Goal: Feedback & Contribution: Submit feedback/report problem

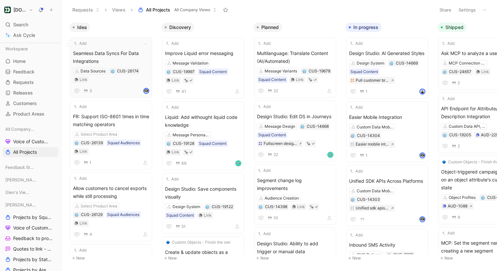
scroll to position [75, 0]
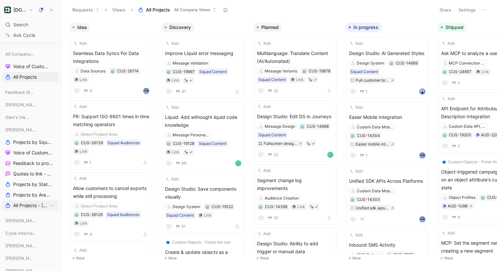
click at [34, 205] on span "All Projects - [PERSON_NAME]" at bounding box center [31, 205] width 36 height 7
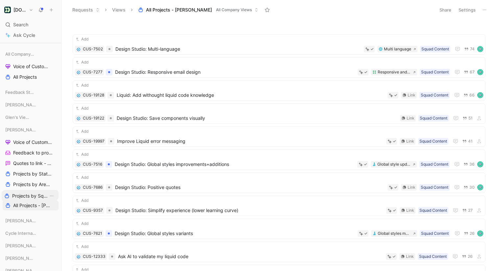
drag, startPoint x: 30, startPoint y: 140, endPoint x: 29, endPoint y: 194, distance: 53.6
click at [32, 196] on span "Projects by Squad - [PERSON_NAME]" at bounding box center [31, 194] width 36 height 7
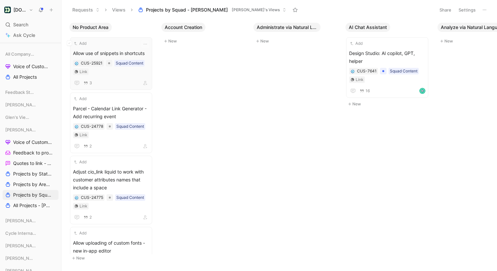
click at [114, 47] on div "Add Allow use of snippets in shortcuts CUS-25921 Squad Content Link 3" at bounding box center [111, 63] width 76 height 47
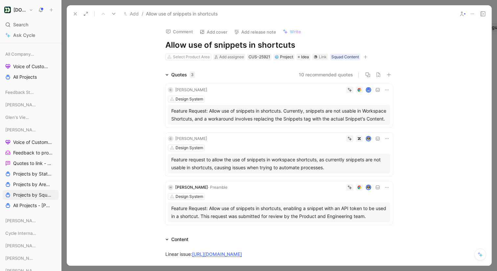
click at [466, 13] on button at bounding box center [461, 13] width 9 height 9
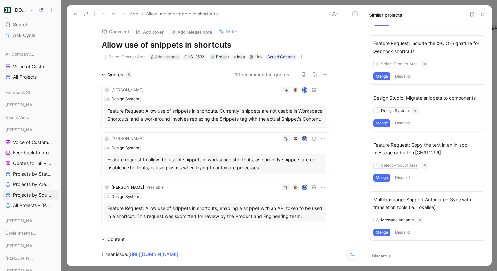
scroll to position [138, 0]
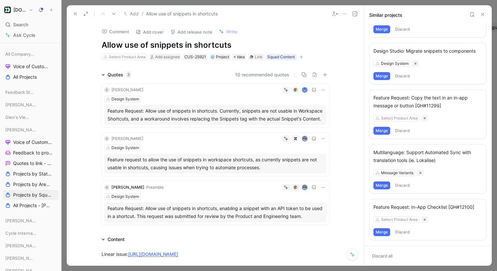
click at [487, 12] on header "Similar projects" at bounding box center [428, 14] width 128 height 19
click at [483, 14] on use at bounding box center [482, 14] width 3 height 3
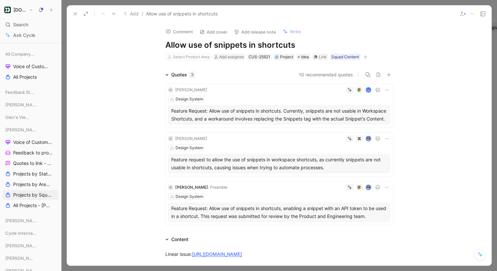
click at [76, 14] on use at bounding box center [75, 13] width 3 height 3
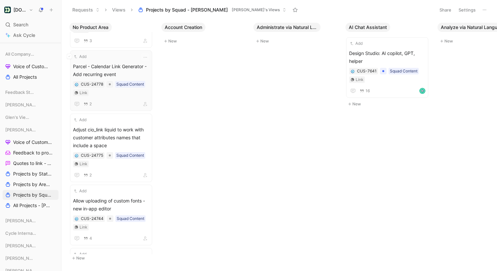
scroll to position [43, 0]
click at [115, 63] on span "Parcel - Calendar Link Generator - Add recurring event" at bounding box center [111, 70] width 76 height 16
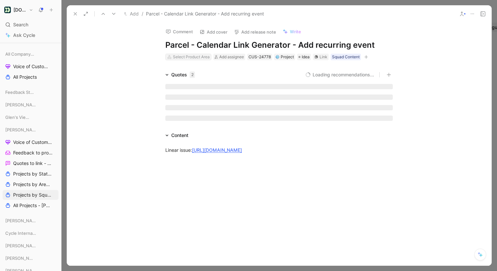
click at [179, 55] on div "Select Product Area" at bounding box center [191, 57] width 37 height 7
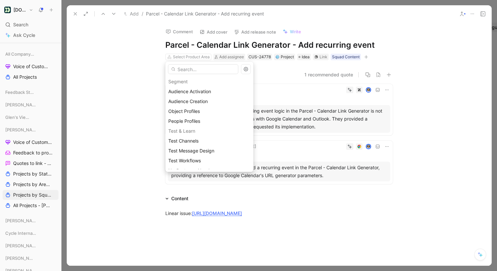
scroll to position [647, 0]
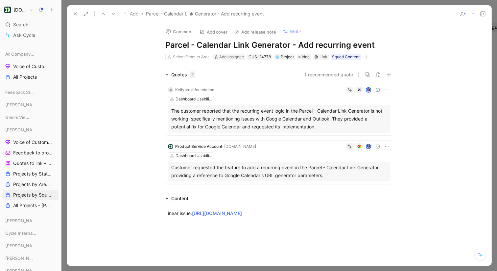
click at [74, 12] on use at bounding box center [75, 13] width 3 height 3
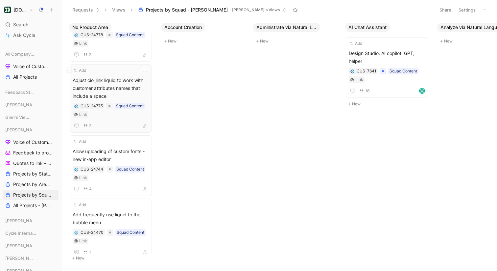
scroll to position [0, 6]
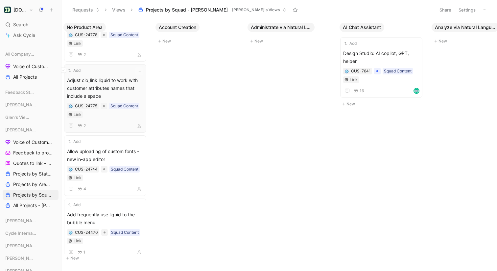
click at [114, 76] on span "Adjust cio_link liquid to work with customer attributes names that include a sp…" at bounding box center [105, 88] width 76 height 24
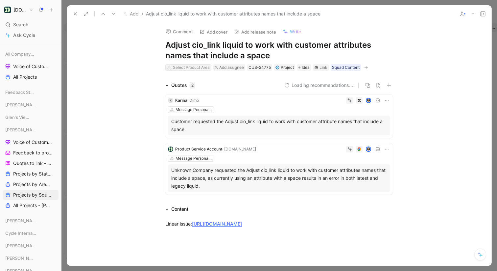
click at [190, 64] on div "Select Product Area" at bounding box center [191, 67] width 37 height 7
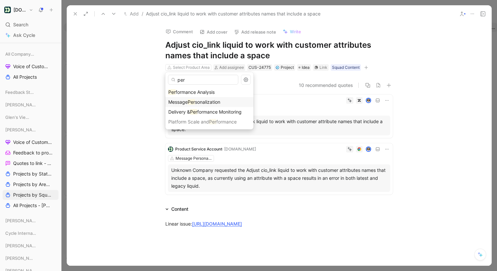
type input "per"
click at [208, 100] on span "sonalization" at bounding box center [207, 102] width 25 height 6
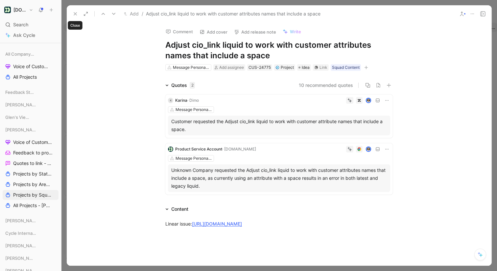
click at [76, 13] on use at bounding box center [75, 13] width 3 height 3
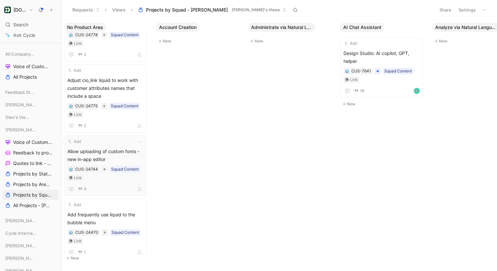
scroll to position [99, 0]
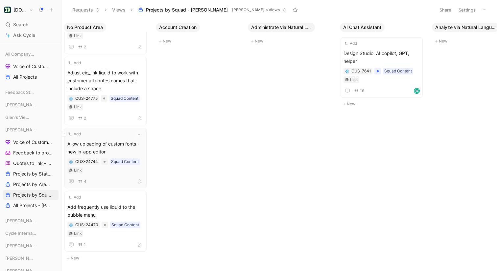
click at [117, 137] on div "Add Allow uploading of custom fonts - new in-app editor CUS-24744 Squad Content…" at bounding box center [105, 158] width 76 height 55
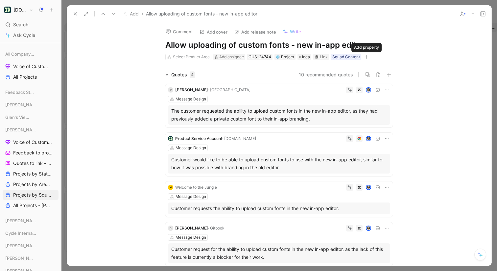
click at [367, 57] on icon "button" at bounding box center [367, 57] width 4 height 0
type input "i"
click at [346, 57] on div "Squad Content" at bounding box center [346, 57] width 28 height 7
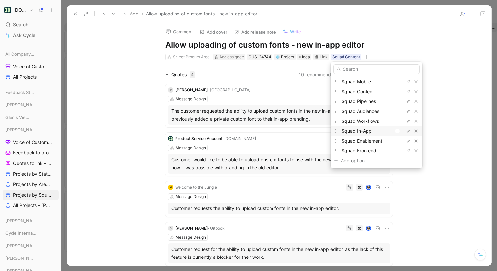
click at [400, 130] on div at bounding box center [399, 131] width 9 height 6
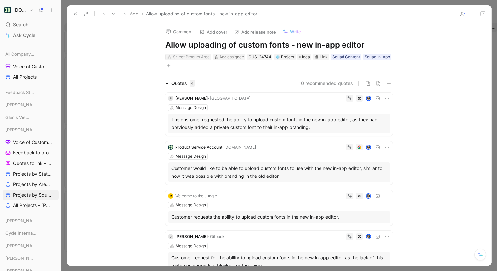
click at [186, 56] on div "Select Product Area" at bounding box center [191, 57] width 37 height 7
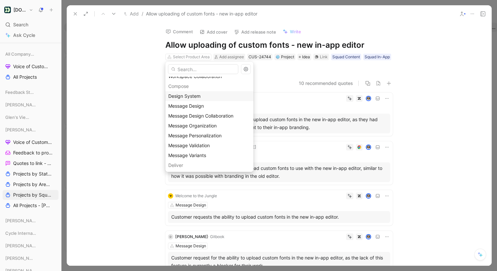
click at [202, 94] on div "Design System" at bounding box center [209, 96] width 82 height 8
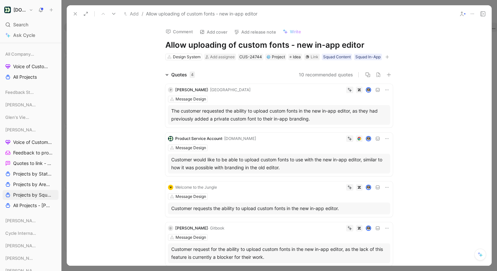
click at [461, 12] on use at bounding box center [461, 14] width 3 height 4
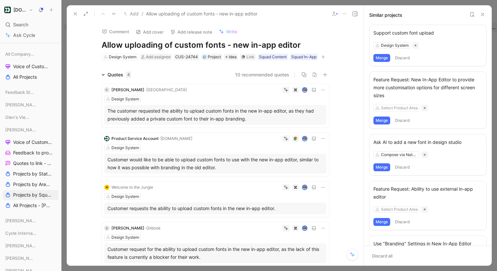
click at [384, 57] on button "Merge" at bounding box center [381, 58] width 17 height 8
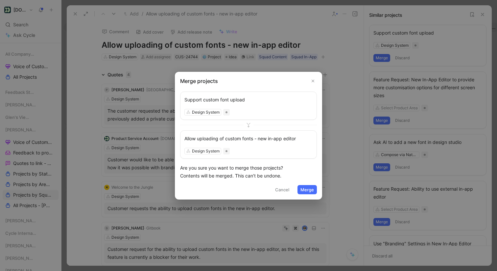
click at [313, 188] on button "Merge" at bounding box center [307, 189] width 19 height 9
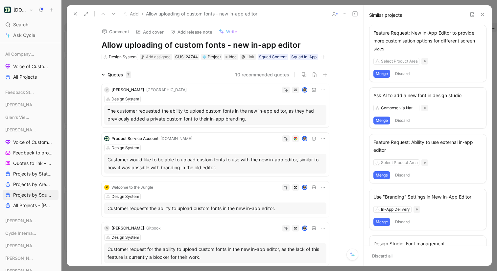
click at [231, 43] on h1 "Allow uploading of custom fonts - new in-app editor" at bounding box center [216, 45] width 228 height 11
click at [104, 43] on h1 "Allow uploading of custom fonts - new in-app editor" at bounding box center [216, 45] width 228 height 11
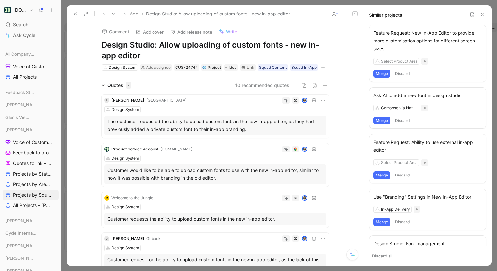
click at [285, 51] on h1 "Design Studio: Allow uploading of custom fonts - new in-app editor" at bounding box center [216, 50] width 228 height 21
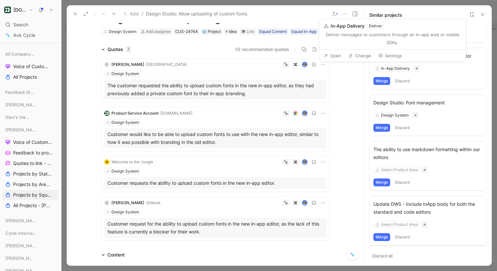
scroll to position [142, 0]
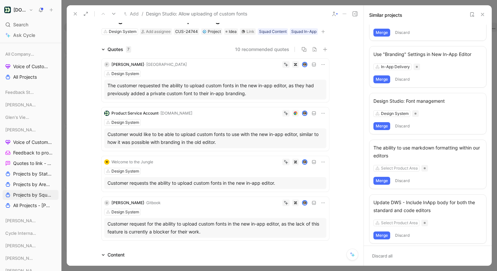
click at [426, 102] on div "Design Studio: Font management" at bounding box center [427, 101] width 109 height 8
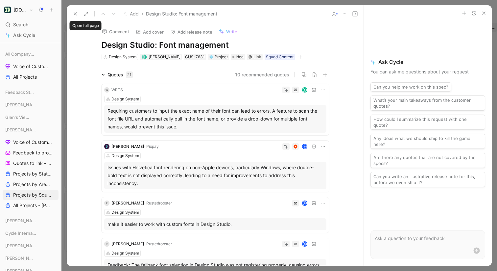
click at [78, 14] on icon at bounding box center [75, 13] width 5 height 5
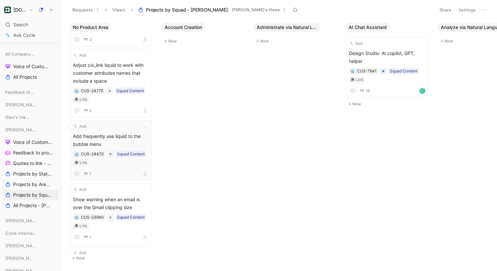
click at [126, 132] on div "Add Add frequently use liquid to the bubble menu CUS-24470 Squad Content Link 1" at bounding box center [111, 150] width 76 height 55
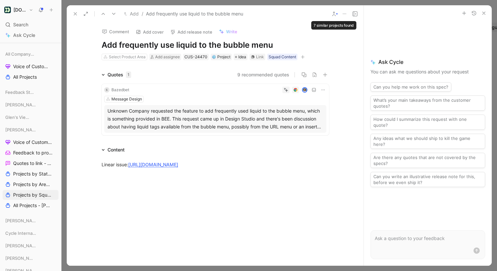
click at [336, 13] on icon at bounding box center [333, 13] width 5 height 5
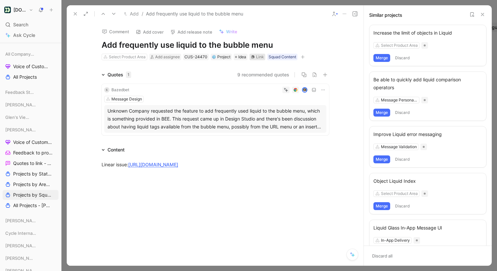
click at [255, 56] on div "Link" at bounding box center [258, 57] width 16 height 7
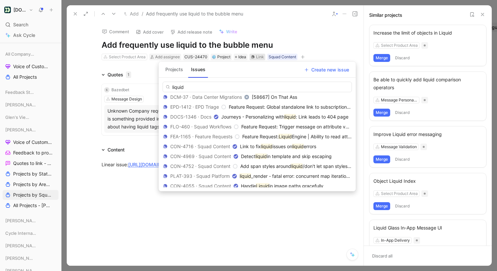
scroll to position [401, 0]
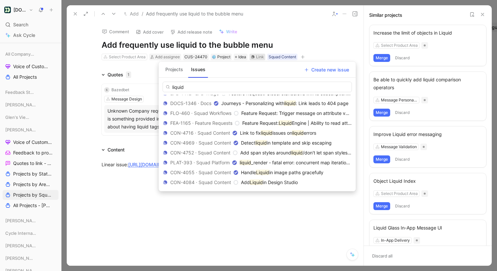
type input "liquid"
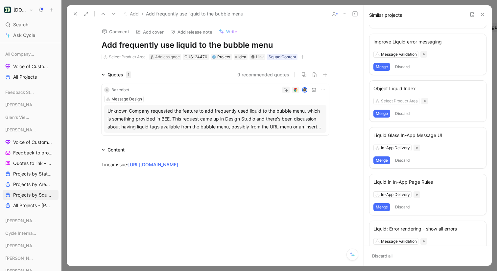
scroll to position [114, 0]
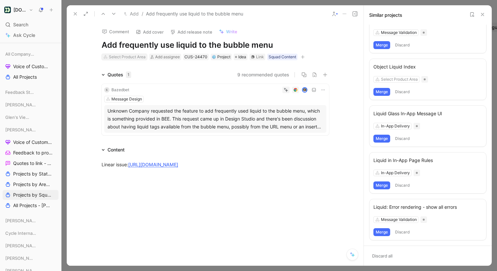
click at [127, 57] on div "Select Product Area" at bounding box center [127, 57] width 37 height 7
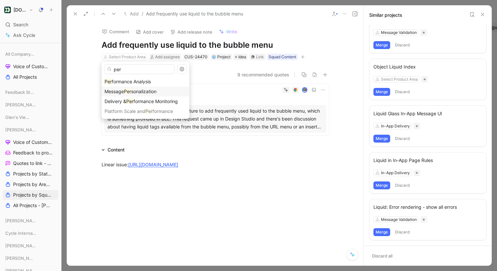
type input "per"
click at [147, 91] on span "sonalization" at bounding box center [143, 91] width 25 height 6
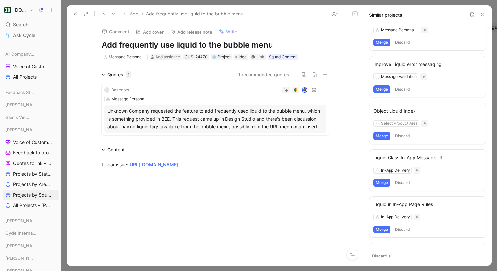
scroll to position [0, 0]
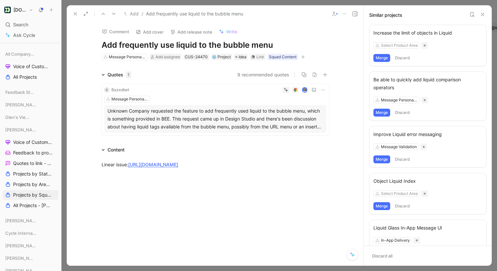
click at [472, 14] on icon at bounding box center [472, 14] width 5 height 5
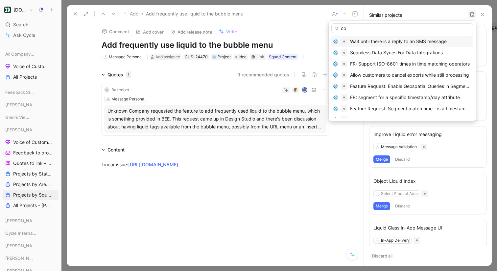
type input "c"
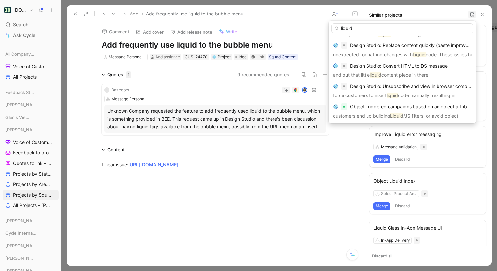
scroll to position [375, 0]
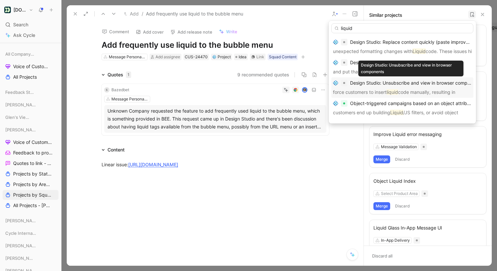
type input "liquid"
click at [422, 85] on span "Design Studio: Unsubscribe and view in browser components" at bounding box center [416, 83] width 132 height 6
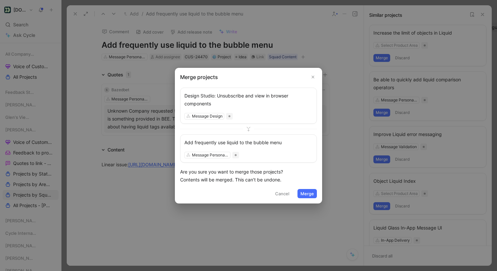
click at [308, 193] on button "Merge" at bounding box center [307, 193] width 19 height 9
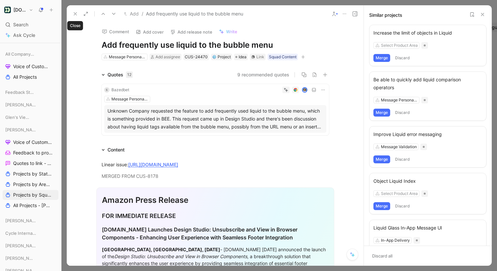
click at [75, 12] on icon at bounding box center [75, 13] width 5 height 5
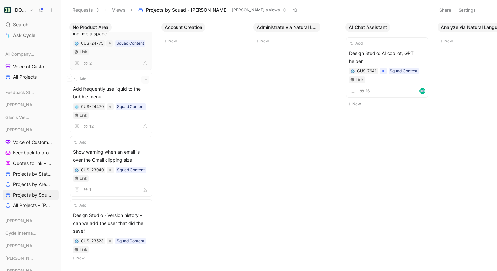
scroll to position [174, 0]
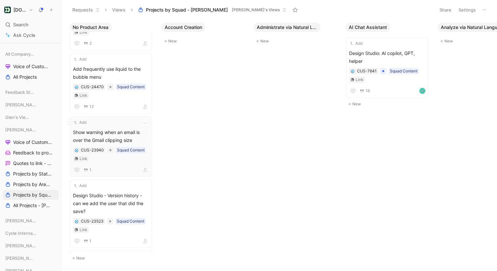
click at [120, 127] on div "Add Show warning when an email is over the Gmail clipping size CUS-23940 Squad …" at bounding box center [111, 146] width 76 height 55
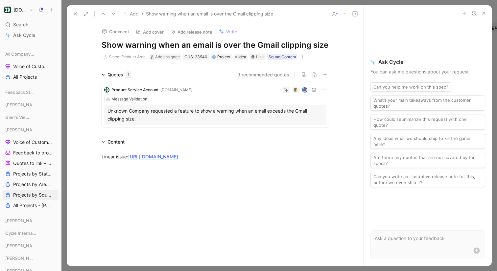
click at [334, 12] on use at bounding box center [333, 14] width 3 height 4
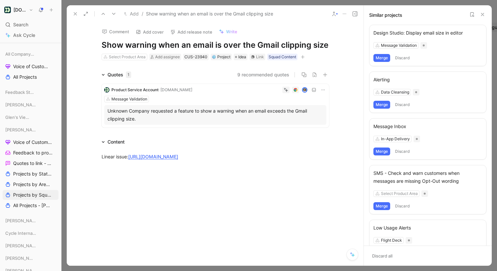
click at [381, 57] on button "Merge" at bounding box center [381, 58] width 17 height 8
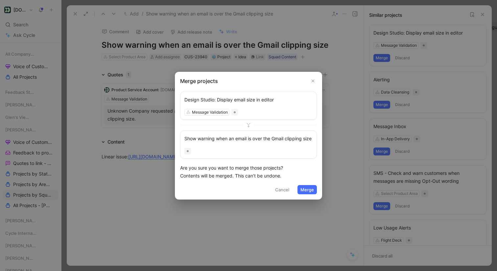
click at [308, 194] on button "Merge" at bounding box center [307, 189] width 19 height 9
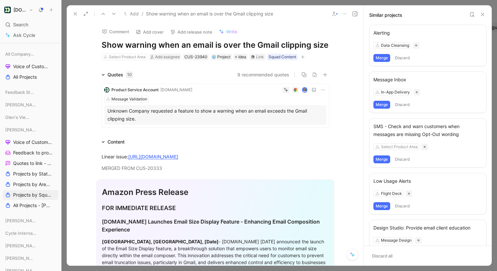
click at [257, 43] on h1 "Show warning when an email is over the Gmail clipping size" at bounding box center [216, 45] width 228 height 11
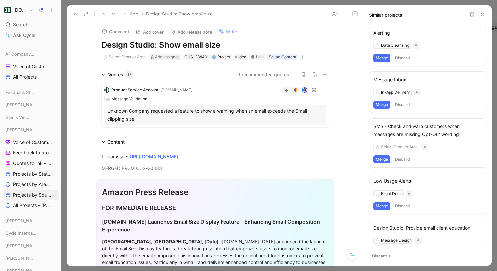
scroll to position [0, 0]
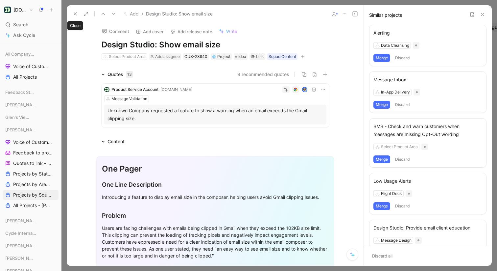
click at [77, 15] on icon at bounding box center [75, 13] width 5 height 5
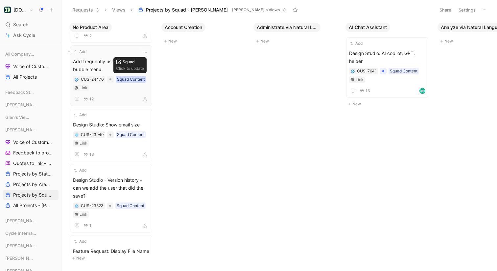
scroll to position [181, 0]
click at [108, 116] on div "Add" at bounding box center [107, 114] width 68 height 7
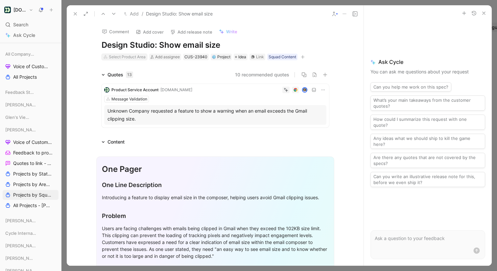
click at [136, 56] on div "Select Product Area" at bounding box center [127, 57] width 37 height 7
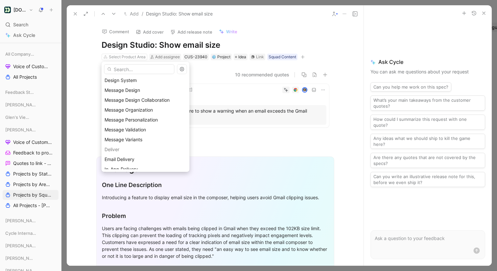
scroll to position [180, 0]
click at [142, 90] on div "Message Design" at bounding box center [146, 89] width 82 height 8
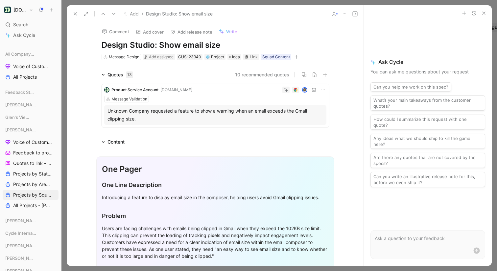
click at [75, 14] on use at bounding box center [75, 13] width 3 height 3
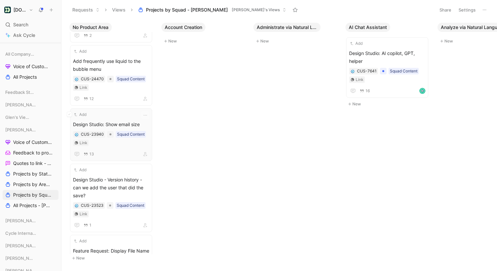
click at [119, 117] on div "Add" at bounding box center [107, 114] width 68 height 7
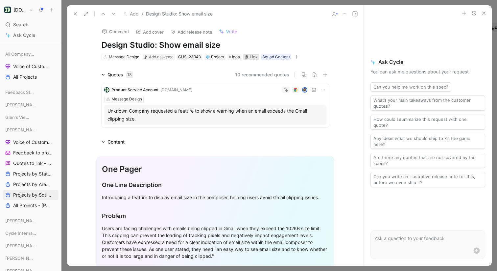
click at [249, 56] on icon at bounding box center [247, 57] width 4 height 4
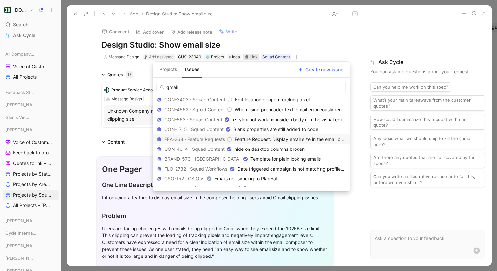
type input "gmail"
click at [310, 136] on span "Feature Request: Display email size in the email composer [GH#2151]" at bounding box center [309, 139] width 149 height 6
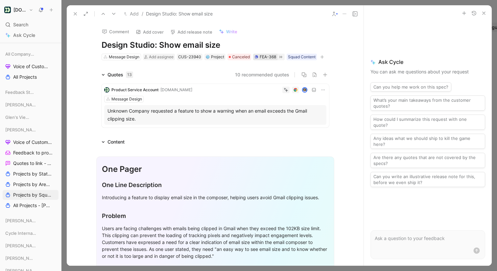
click at [273, 55] on div "FEA-368" at bounding box center [268, 57] width 16 height 7
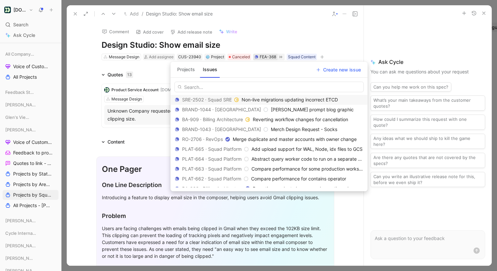
click at [246, 87] on input "text" at bounding box center [269, 87] width 189 height 11
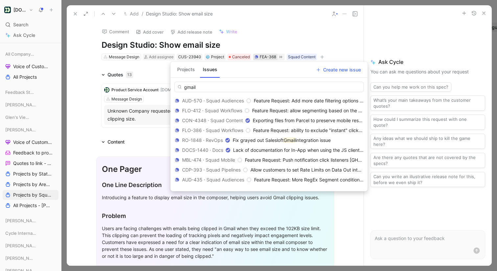
scroll to position [401, 0]
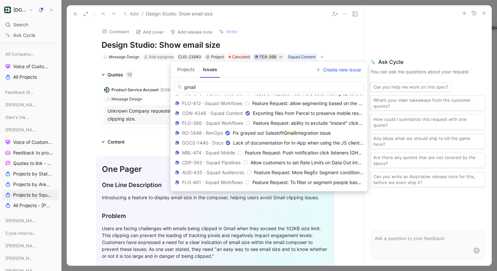
type input "gmail"
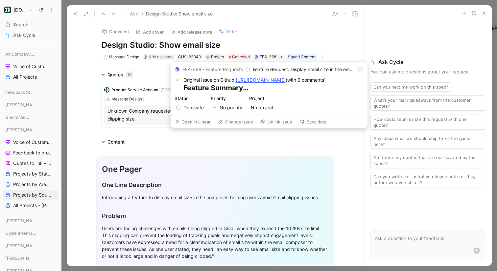
click at [273, 123] on button "Unlink issue" at bounding box center [276, 121] width 38 height 9
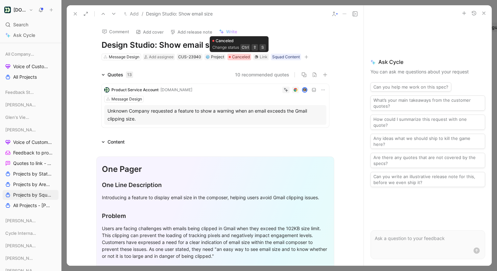
scroll to position [0, 0]
click at [243, 58] on span "Canceled" at bounding box center [241, 56] width 18 height 7
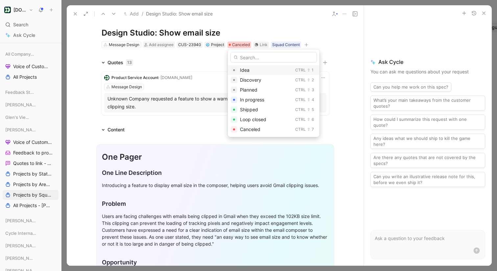
scroll to position [14, 0]
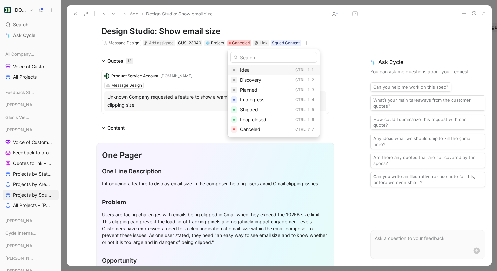
click at [264, 69] on div "Idea" at bounding box center [266, 70] width 53 height 8
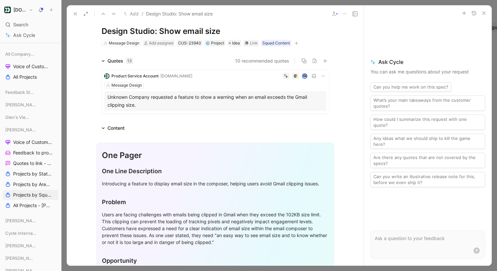
click at [75, 13] on icon at bounding box center [75, 13] width 5 height 5
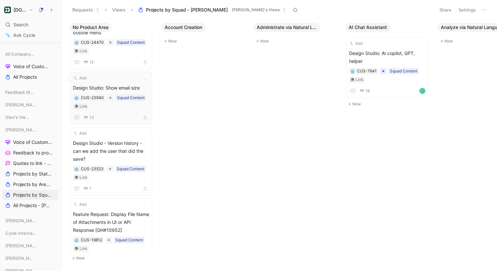
scroll to position [229, 0]
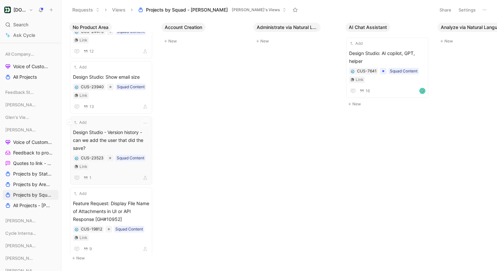
click at [124, 129] on span "Design Studio - Version history - can we add the user that did the save?" at bounding box center [111, 140] width 76 height 24
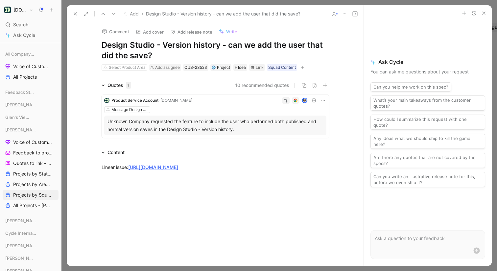
click at [336, 13] on icon at bounding box center [333, 13] width 5 height 5
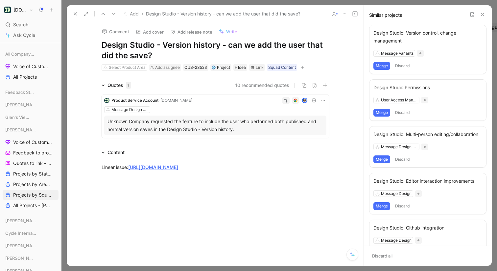
click at [385, 66] on button "Merge" at bounding box center [381, 66] width 17 height 8
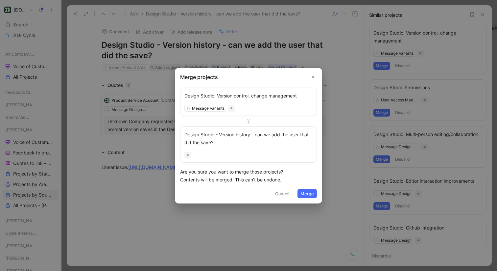
click at [310, 193] on button "Merge" at bounding box center [307, 193] width 19 height 9
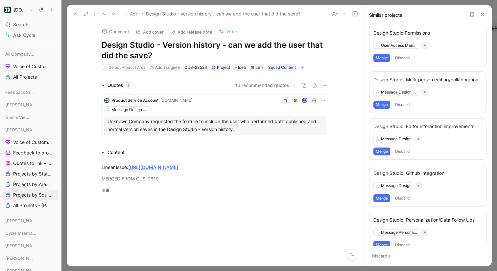
drag, startPoint x: 215, startPoint y: 44, endPoint x: 207, endPoint y: 45, distance: 7.3
click at [214, 45] on h1 "Design Studio - Version history - can we add the user that did the save?" at bounding box center [216, 50] width 228 height 21
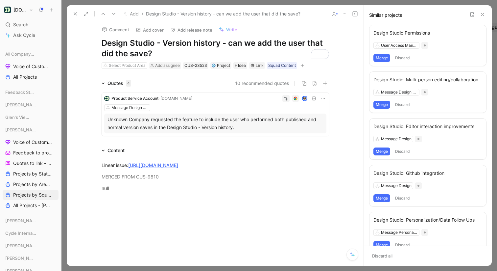
drag, startPoint x: 194, startPoint y: 42, endPoint x: 222, endPoint y: 58, distance: 31.8
click at [222, 58] on h1 "Design Studio - Version history - can we add the user that did the save?" at bounding box center [216, 48] width 228 height 21
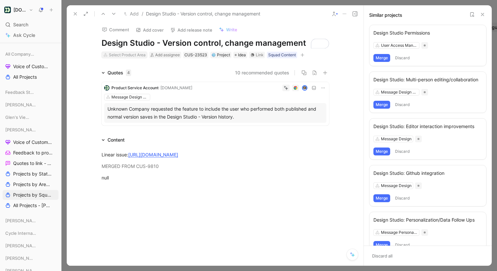
click at [112, 55] on div "Select Product Area" at bounding box center [127, 55] width 37 height 7
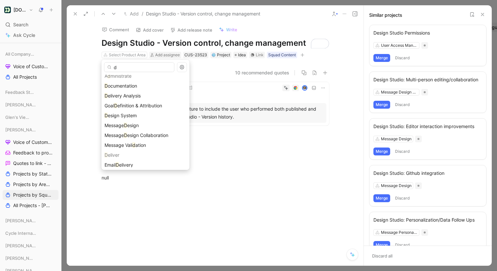
scroll to position [0, 0]
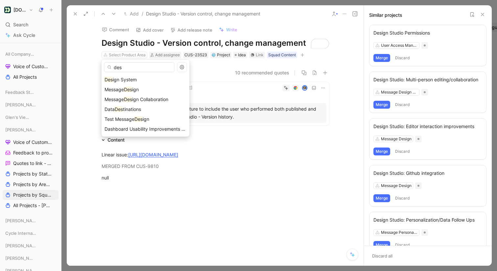
click at [117, 67] on input "des" at bounding box center [139, 67] width 70 height 10
type input "des"
click at [144, 89] on div "Message Des ign" at bounding box center [146, 89] width 82 height 8
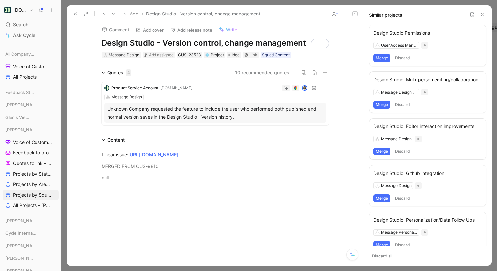
click at [127, 53] on div "Message Design" at bounding box center [124, 55] width 31 height 7
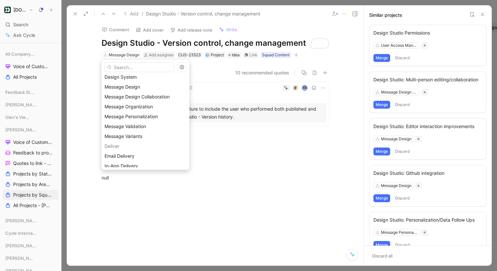
scroll to position [182, 0]
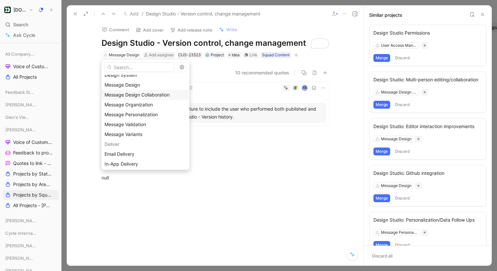
click at [144, 94] on span "Message Design Collaboration" at bounding box center [137, 95] width 65 height 6
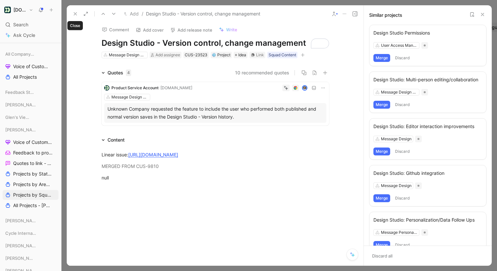
click at [75, 12] on icon at bounding box center [75, 13] width 5 height 5
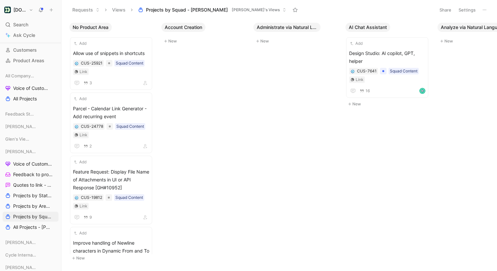
scroll to position [54, 0]
click at [29, 173] on span "Feedback to process - [PERSON_NAME]" at bounding box center [31, 174] width 36 height 7
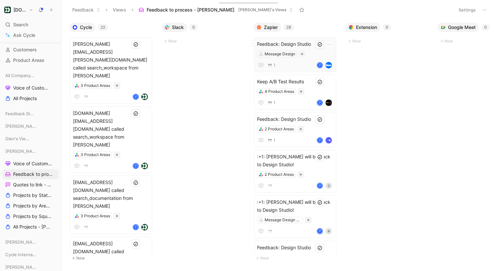
click at [319, 47] on button at bounding box center [320, 44] width 9 height 9
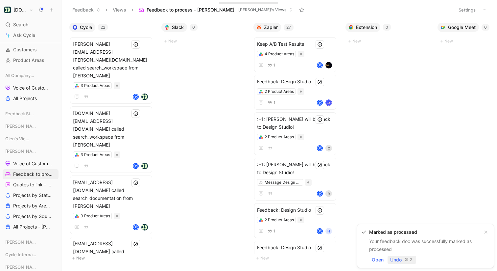
click at [399, 258] on span "Undo" at bounding box center [396, 259] width 12 height 8
click at [379, 72] on div "Cycle 22 emily.mcguire@close.com called search_workspace from Claude 3 Product …" at bounding box center [279, 144] width 436 height 251
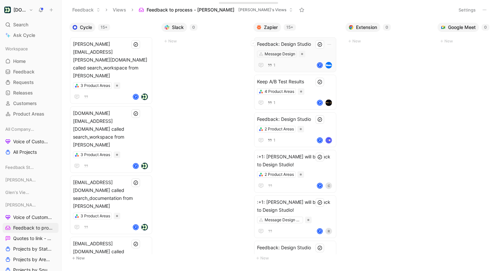
click at [293, 41] on span "Feedback: Design Studio" at bounding box center [295, 44] width 76 height 8
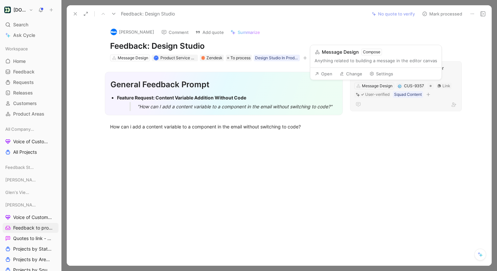
click at [351, 74] on button "Change" at bounding box center [351, 73] width 29 height 9
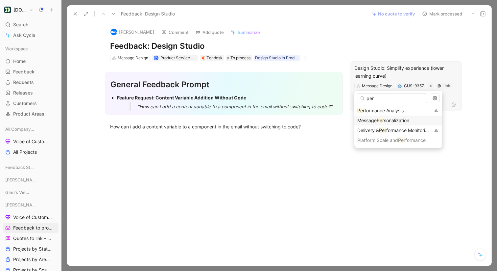
type input "per"
click at [394, 117] on span "sonalization" at bounding box center [396, 120] width 25 height 6
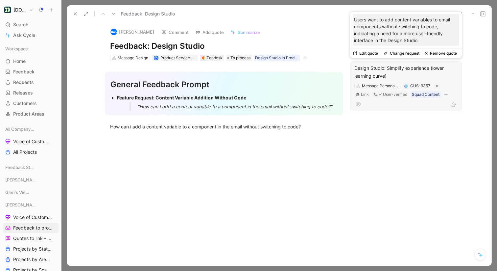
click at [403, 53] on button "Change request" at bounding box center [401, 53] width 41 height 9
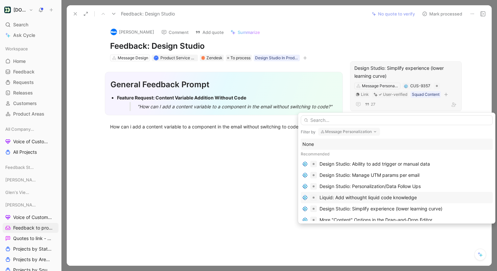
click at [404, 195] on div "Liquid: Add withought liquid code knowledge" at bounding box center [368, 197] width 97 height 8
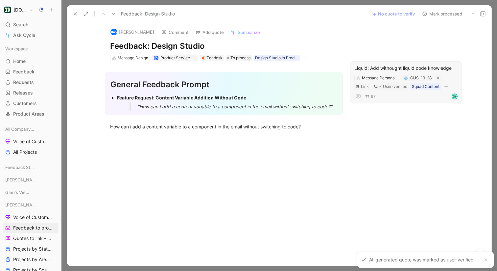
click at [444, 14] on button "Mark processed" at bounding box center [442, 13] width 46 height 9
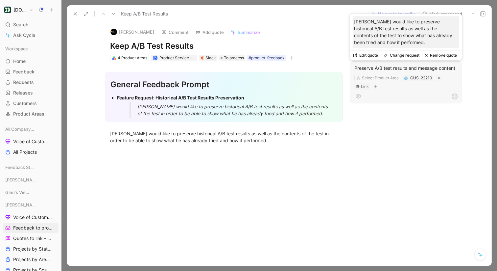
click at [408, 92] on div "Preserve A/B test results and message content Select Product Area CUS-22210 Lin…" at bounding box center [406, 82] width 112 height 42
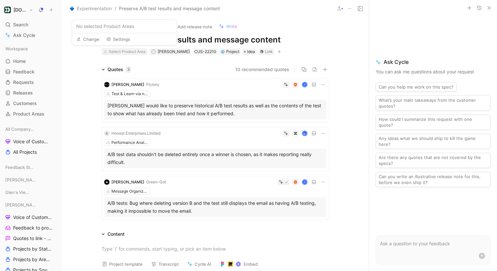
scroll to position [0, 0]
click at [127, 52] on div "Select Product Area" at bounding box center [127, 51] width 37 height 7
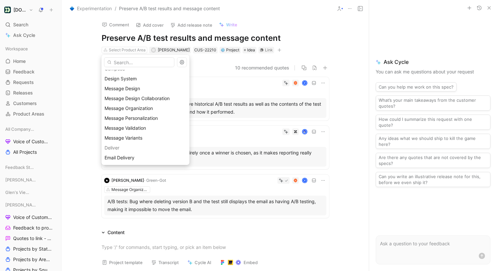
scroll to position [175, 0]
click at [147, 136] on div "Message Variants" at bounding box center [146, 137] width 82 height 8
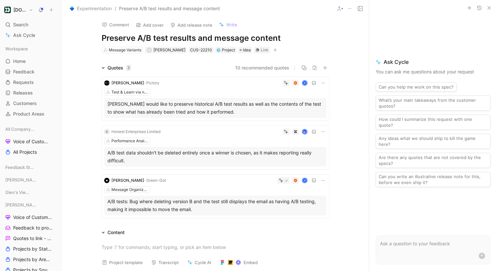
click at [241, 187] on div "Message Organization" at bounding box center [215, 189] width 222 height 7
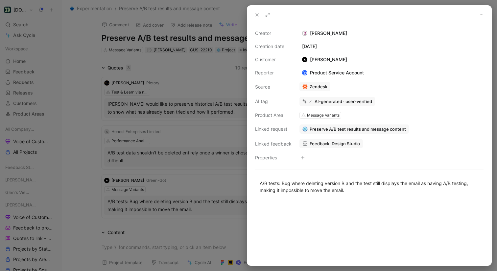
click at [226, 186] on div at bounding box center [248, 135] width 497 height 271
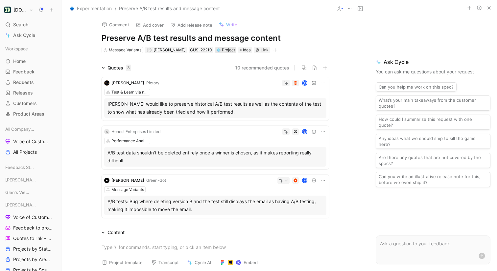
click at [227, 48] on div "Project" at bounding box center [226, 50] width 18 height 7
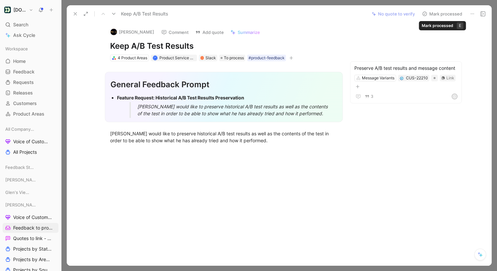
click at [447, 13] on button "Mark processed" at bounding box center [442, 13] width 46 height 9
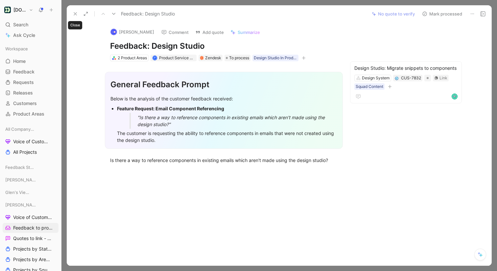
click at [75, 13] on use at bounding box center [75, 13] width 3 height 3
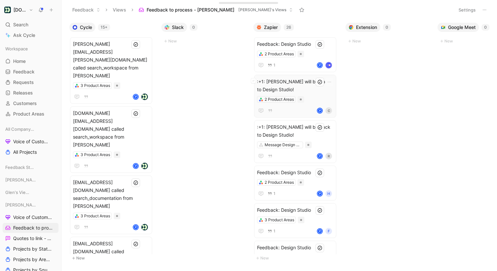
click at [304, 83] on span ":+1: [PERSON_NAME] will be back to Design Studio!" at bounding box center [295, 86] width 76 height 16
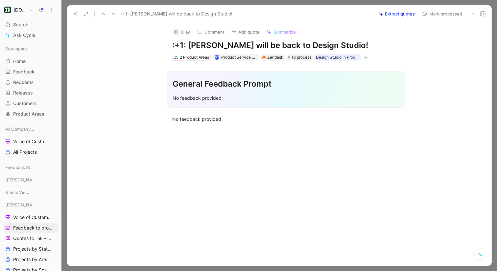
click at [446, 14] on button "Mark processed" at bounding box center [442, 13] width 46 height 9
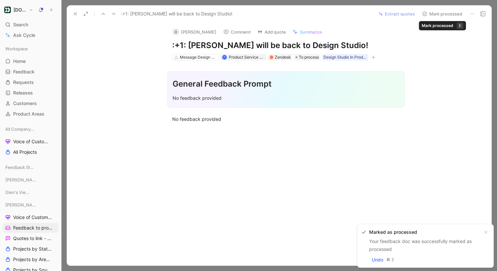
click at [446, 14] on button "Mark processed" at bounding box center [442, 13] width 46 height 9
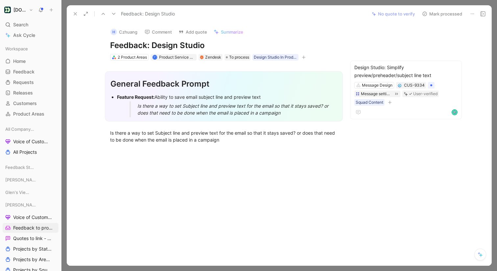
click at [446, 14] on button "Mark processed" at bounding box center [442, 13] width 46 height 9
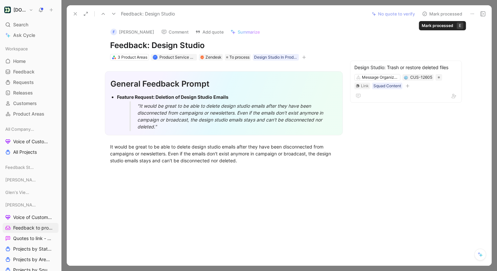
click at [447, 14] on button "Mark processed" at bounding box center [442, 13] width 46 height 9
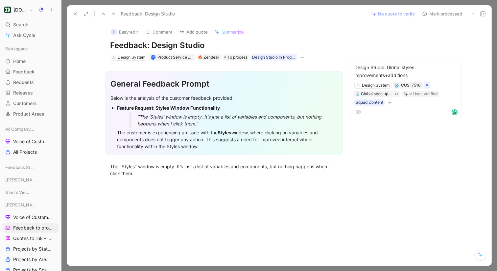
click at [474, 15] on icon at bounding box center [472, 13] width 5 height 5
click at [454, 36] on div "Delete" at bounding box center [454, 38] width 40 height 8
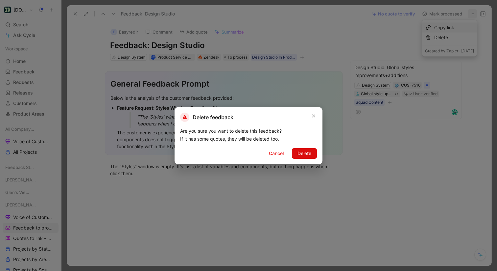
click at [309, 157] on span "Delete" at bounding box center [305, 153] width 14 height 8
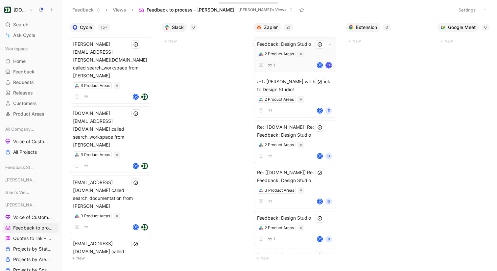
click at [310, 54] on div "2 Product Areas" at bounding box center [295, 54] width 76 height 7
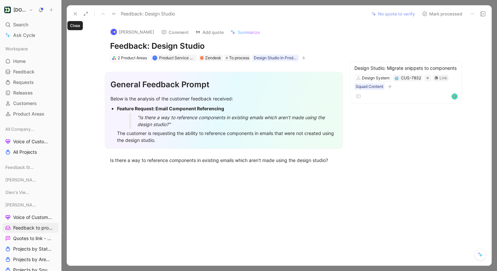
click at [77, 12] on icon at bounding box center [75, 13] width 5 height 5
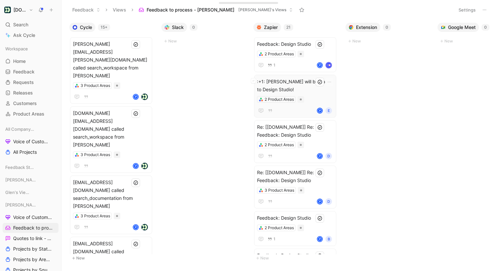
click at [319, 94] on div ":+1: [PERSON_NAME] will be back to Design Studio! 2 Product Areas P E" at bounding box center [295, 96] width 76 height 37
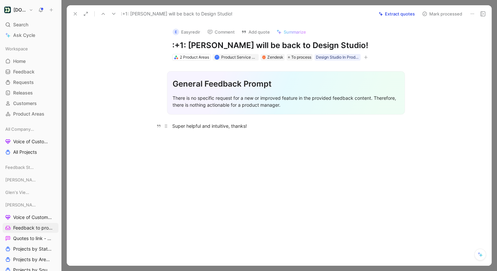
click at [204, 128] on div "Super helpful and intuitive, thanks!" at bounding box center [286, 125] width 228 height 7
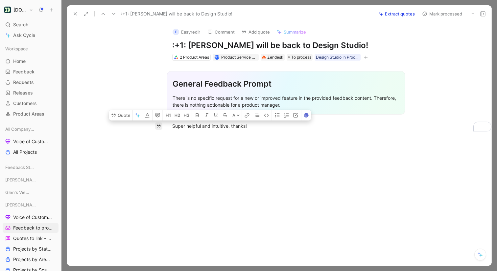
click at [159, 126] on icon "button" at bounding box center [159, 126] width 5 height 5
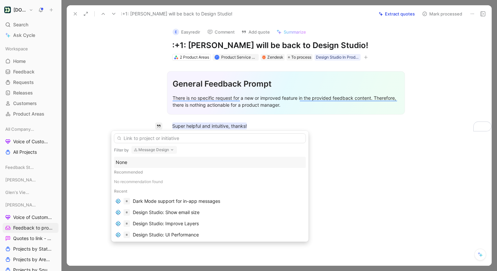
click at [171, 138] on input "text" at bounding box center [210, 138] width 192 height 10
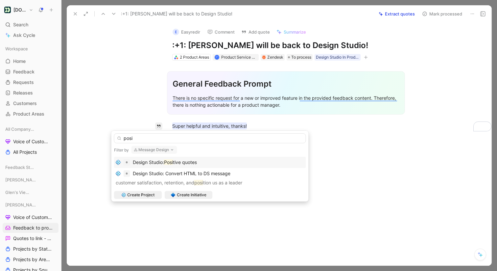
type input "posi"
click at [243, 159] on div "Design Studio: Posi tive quotes" at bounding box center [210, 162] width 189 height 8
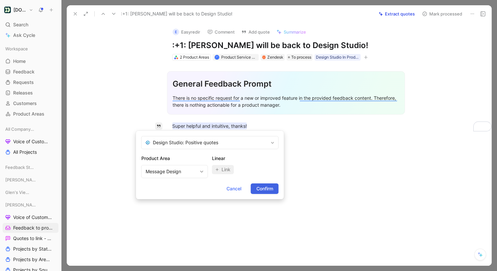
click at [261, 188] on span "Confirm" at bounding box center [264, 188] width 17 height 8
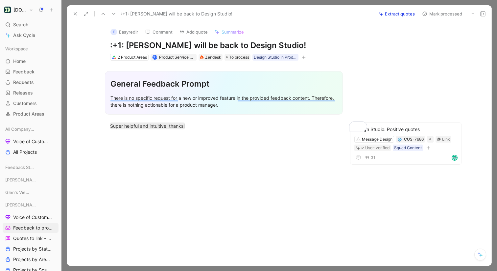
click at [453, 12] on button "Mark processed" at bounding box center [442, 13] width 46 height 9
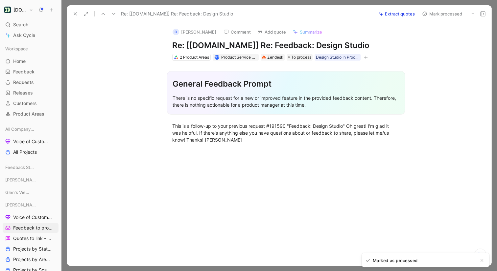
click at [475, 12] on button at bounding box center [472, 13] width 9 height 9
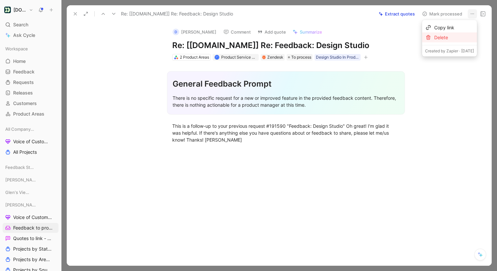
click at [453, 39] on div "Delete" at bounding box center [454, 38] width 40 height 8
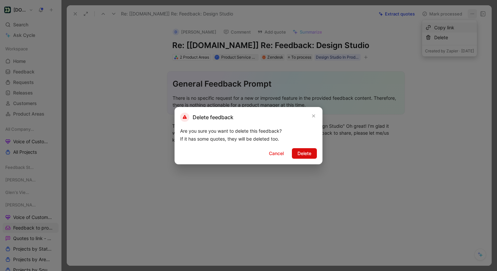
click at [313, 150] on button "Delete" at bounding box center [304, 153] width 25 height 11
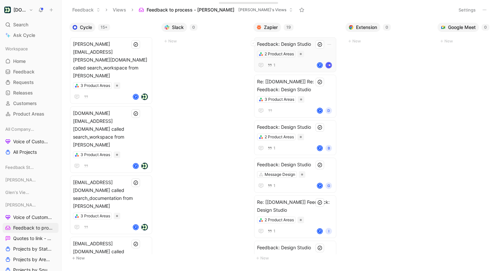
click at [317, 54] on div "2 Product Areas" at bounding box center [295, 54] width 76 height 7
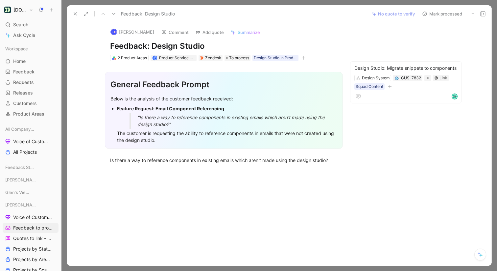
click at [112, 13] on icon at bounding box center [113, 13] width 5 height 5
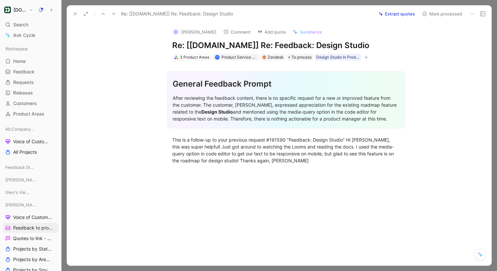
click at [474, 13] on icon at bounding box center [472, 13] width 5 height 5
click at [452, 35] on div "Delete" at bounding box center [454, 38] width 40 height 8
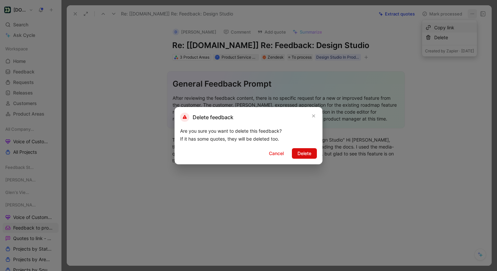
click at [309, 153] on span "Delete" at bounding box center [305, 153] width 14 height 8
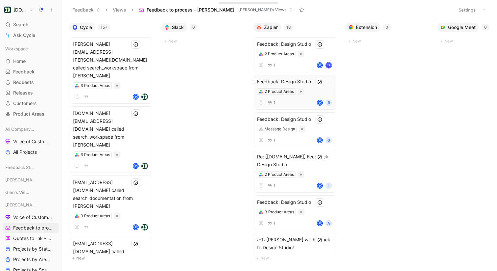
click at [300, 81] on span "Feedback: Design Studio" at bounding box center [295, 82] width 76 height 8
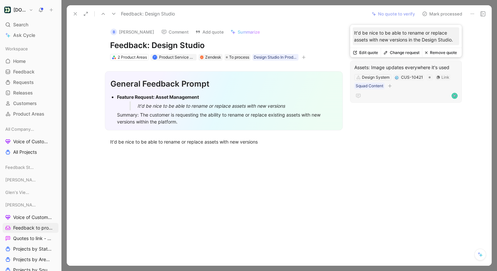
click at [401, 51] on button "Change request" at bounding box center [401, 52] width 41 height 9
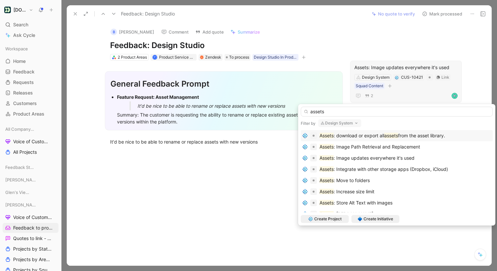
click at [332, 109] on input "assets" at bounding box center [397, 112] width 192 height 10
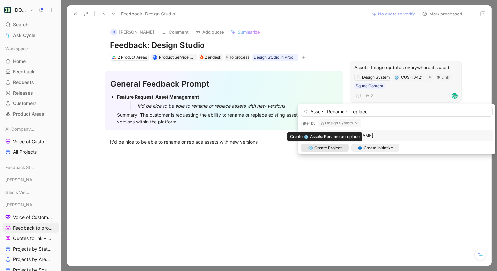
type input "Assets: Rename or replace"
click at [329, 147] on span "Create Project" at bounding box center [327, 147] width 27 height 7
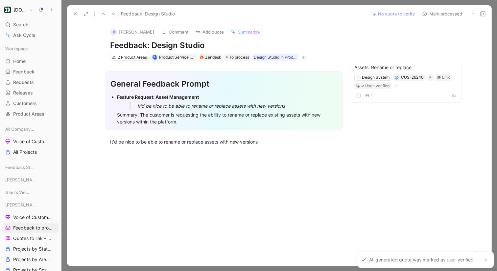
click at [446, 14] on button "Mark processed" at bounding box center [442, 13] width 46 height 9
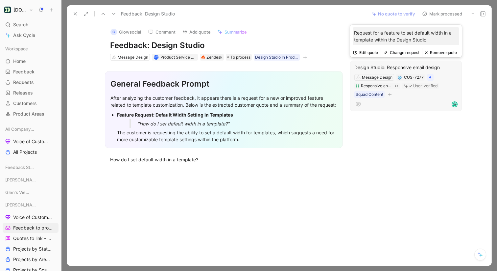
click at [406, 54] on button "Change request" at bounding box center [401, 52] width 41 height 9
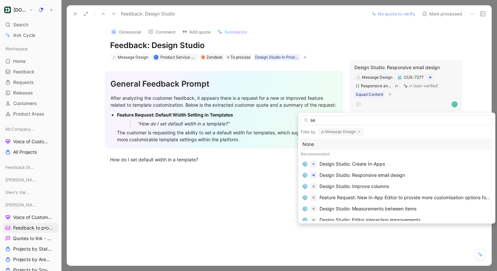
type input "s"
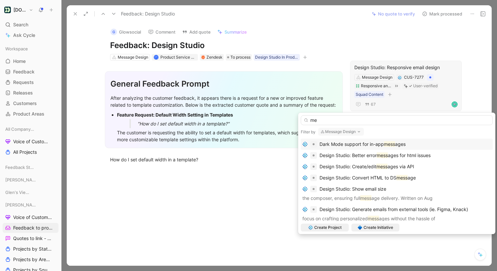
type input "m"
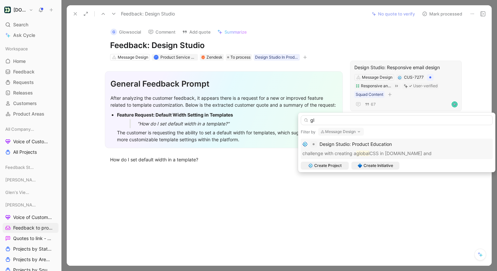
type input "g"
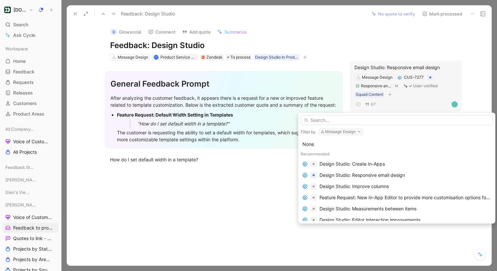
click at [349, 131] on button "Message Design" at bounding box center [341, 132] width 46 height 8
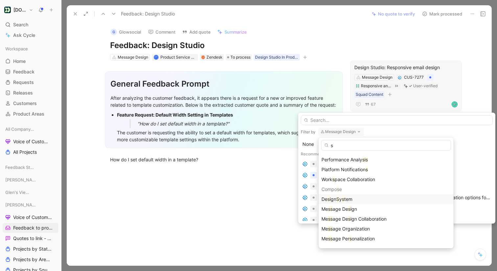
type input "s"
click at [349, 198] on span "tem" at bounding box center [348, 199] width 8 height 6
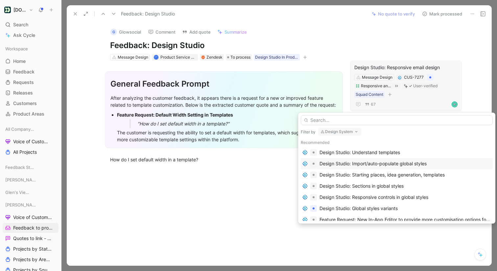
scroll to position [15, 0]
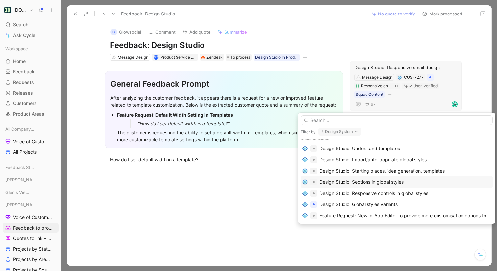
click at [401, 180] on div "Design Studio: Sections in global styles" at bounding box center [362, 182] width 84 height 8
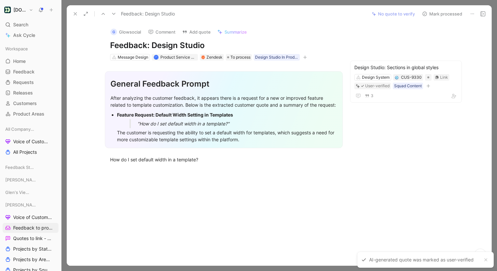
click at [446, 14] on button "Mark processed" at bounding box center [442, 13] width 46 height 9
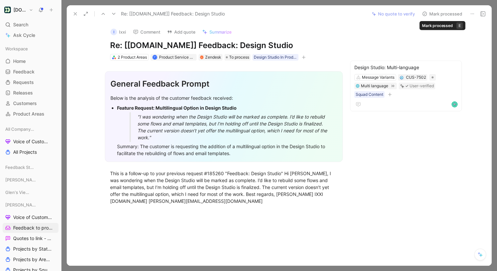
click at [450, 13] on button "Mark processed" at bounding box center [442, 13] width 46 height 9
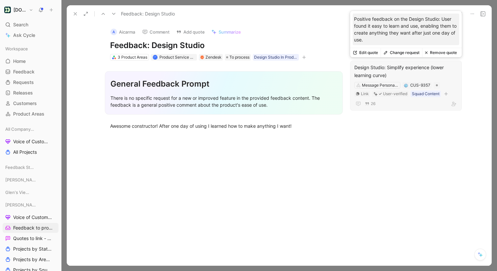
click at [400, 51] on button "Change request" at bounding box center [401, 52] width 41 height 9
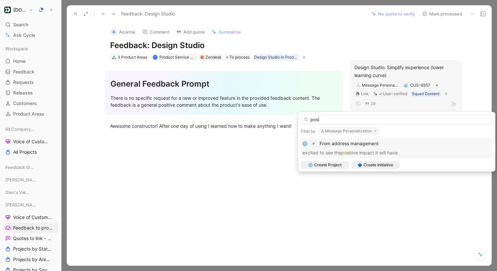
type input "posi"
click at [355, 131] on button "Message Personalization" at bounding box center [349, 131] width 62 height 8
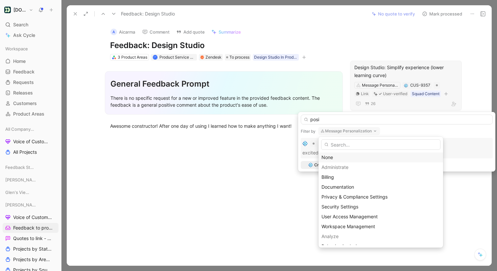
click at [345, 158] on div "None" at bounding box center [381, 157] width 119 height 8
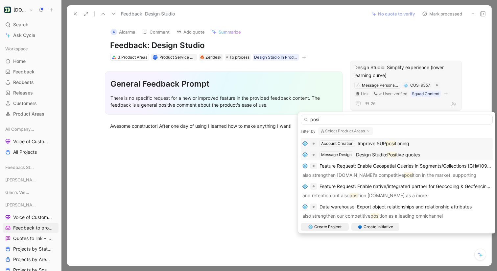
click at [377, 155] on span "Design Studio:" at bounding box center [371, 155] width 31 height 6
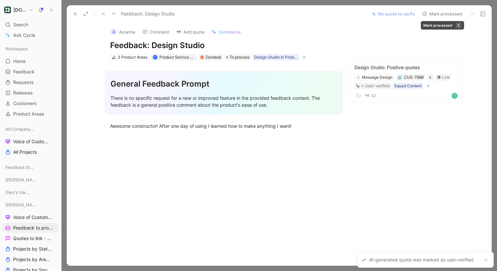
click at [455, 13] on button "Mark processed" at bounding box center [442, 13] width 46 height 9
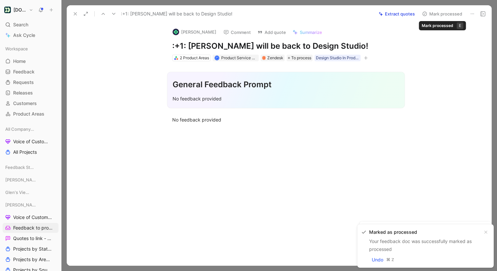
click at [448, 15] on button "Mark processed" at bounding box center [442, 13] width 46 height 9
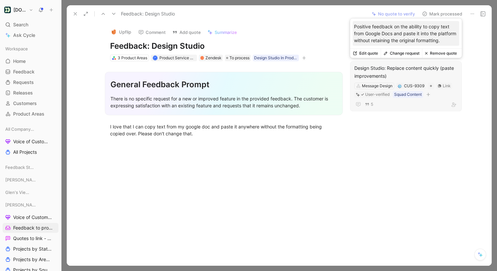
click at [402, 53] on button "Change request" at bounding box center [401, 53] width 41 height 9
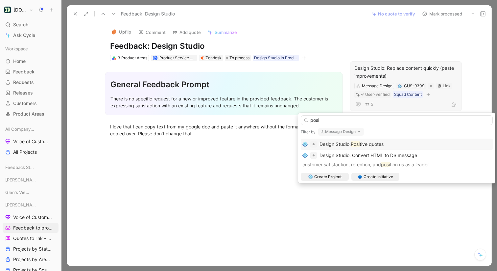
type input "posi"
click at [377, 142] on span "tive quotes" at bounding box center [372, 144] width 24 height 6
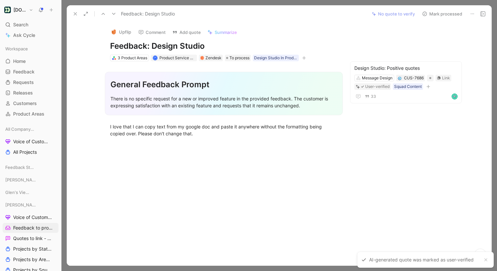
click at [454, 12] on button "Mark processed" at bounding box center [442, 13] width 46 height 9
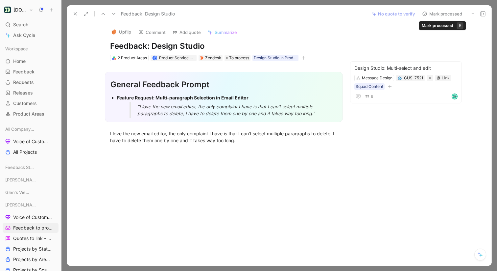
click at [448, 14] on button "Mark processed" at bounding box center [442, 13] width 46 height 9
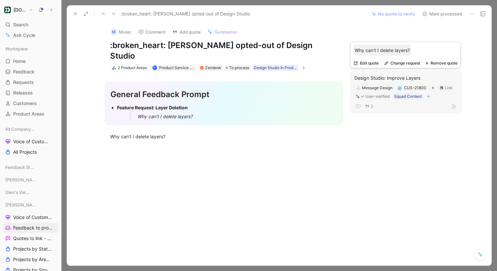
click at [409, 62] on button "Change request" at bounding box center [401, 63] width 41 height 9
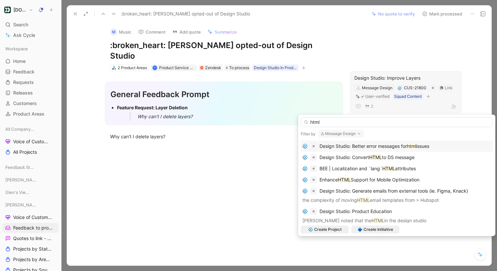
type input "html"
click at [370, 147] on span "Design Studio: Better error messages for" at bounding box center [363, 146] width 87 height 6
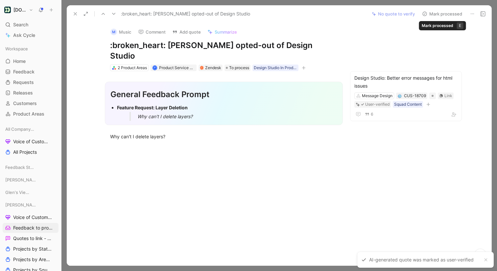
click at [450, 13] on button "Mark processed" at bounding box center [442, 13] width 46 height 9
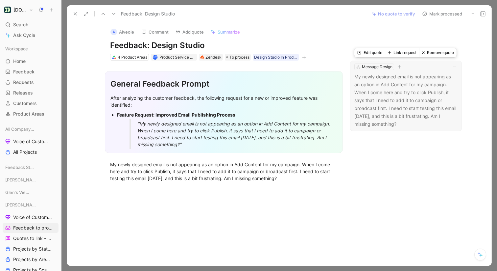
click at [400, 53] on button "Link request" at bounding box center [402, 52] width 34 height 9
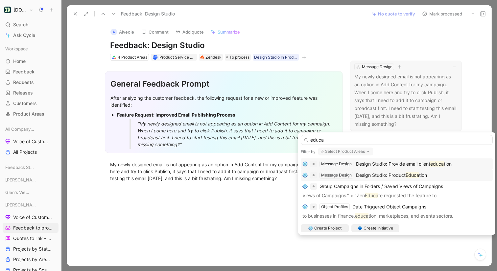
type input "educa"
click at [384, 174] on span "Design Studio: Product" at bounding box center [381, 175] width 50 height 6
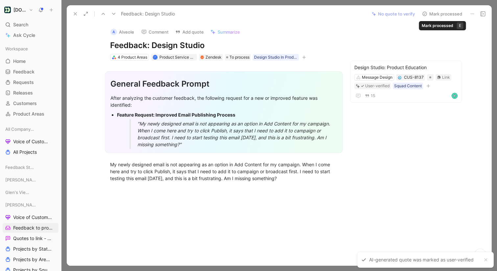
click at [449, 14] on button "Mark processed" at bounding box center [442, 13] width 46 height 9
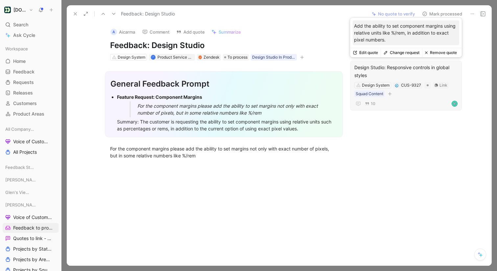
click at [404, 52] on button "Change request" at bounding box center [401, 52] width 41 height 9
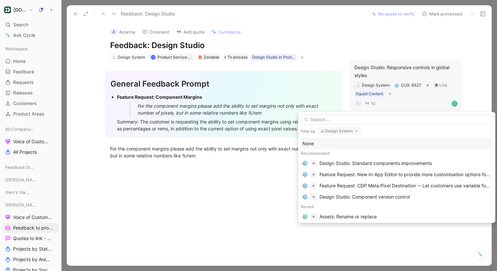
click at [401, 117] on input "text" at bounding box center [397, 119] width 192 height 10
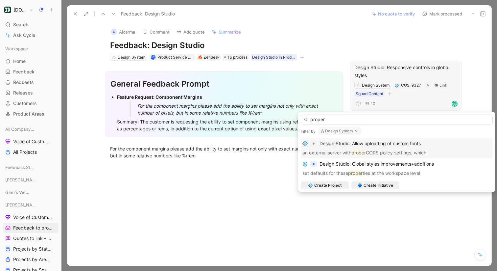
click at [345, 128] on button "Design System" at bounding box center [339, 131] width 43 height 8
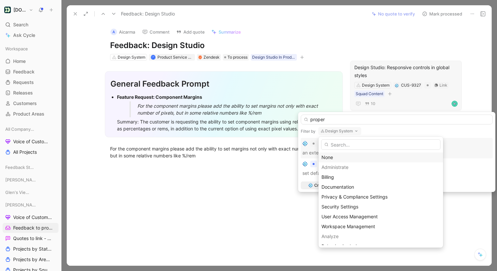
click at [332, 156] on div "None" at bounding box center [381, 157] width 119 height 8
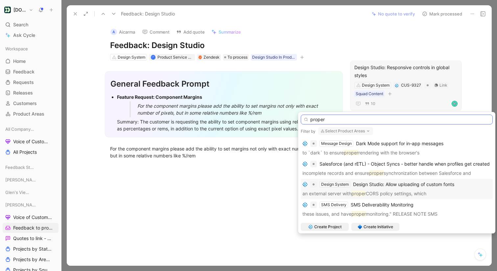
click at [352, 121] on input "proper" at bounding box center [397, 119] width 192 height 10
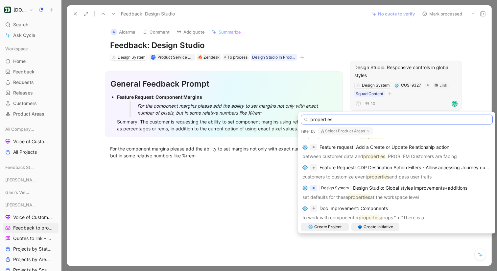
scroll to position [42, 0]
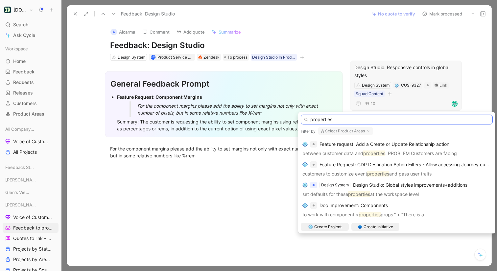
click at [331, 119] on input "properties" at bounding box center [397, 119] width 192 height 10
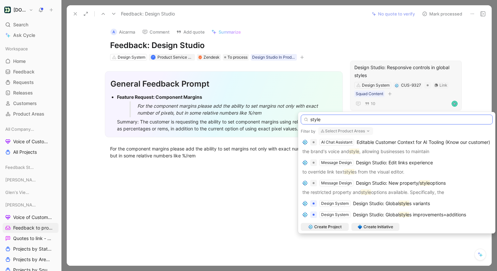
scroll to position [72, 0]
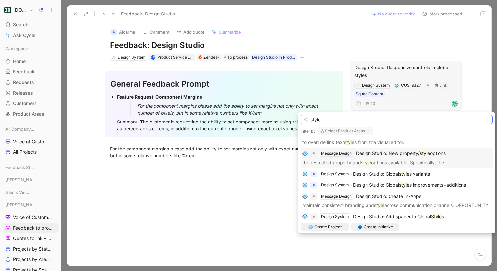
type input "style"
click at [384, 155] on span "Design Studio: New property/" at bounding box center [388, 153] width 64 height 6
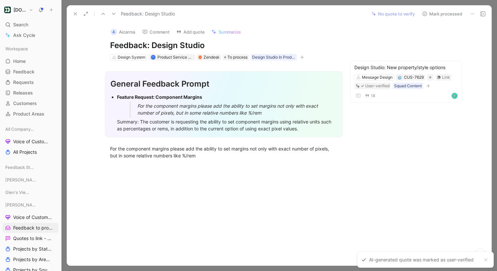
click at [449, 13] on button "Mark processed" at bounding box center [442, 13] width 46 height 9
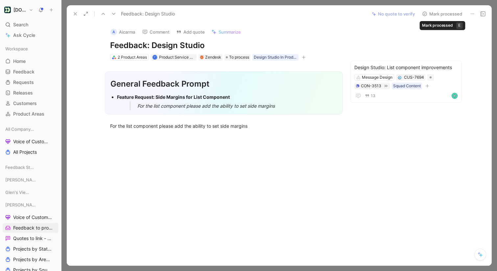
click at [451, 14] on button "Mark processed" at bounding box center [442, 13] width 46 height 9
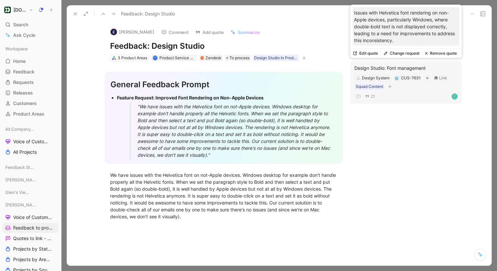
click at [400, 56] on button "Change request" at bounding box center [401, 53] width 41 height 9
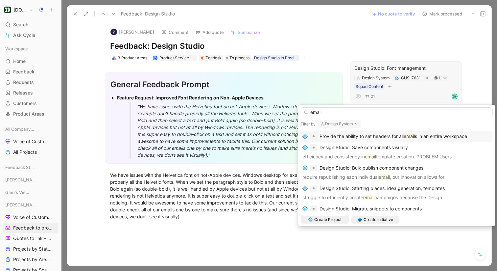
click at [345, 121] on button "Design System" at bounding box center [339, 124] width 43 height 8
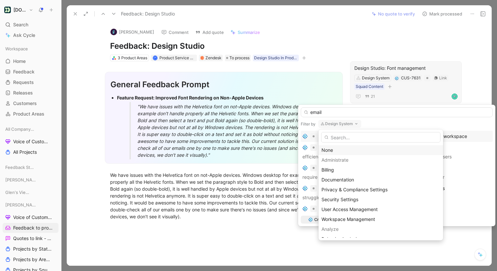
click at [340, 152] on div "None" at bounding box center [381, 150] width 119 height 8
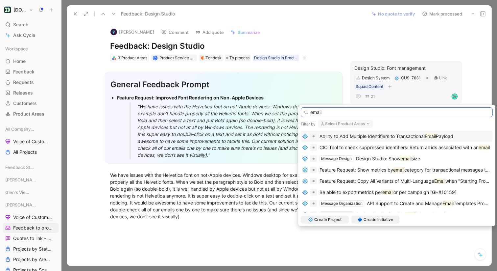
click at [354, 112] on input "email" at bounding box center [397, 112] width 192 height 10
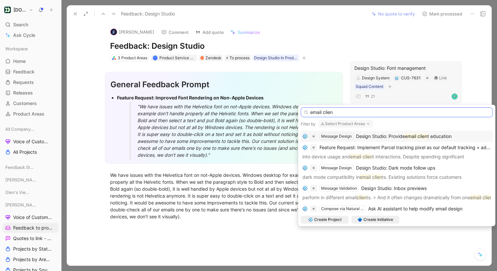
type input "email clien"
click at [398, 136] on span "Design Studio: Provide" at bounding box center [380, 136] width 49 height 6
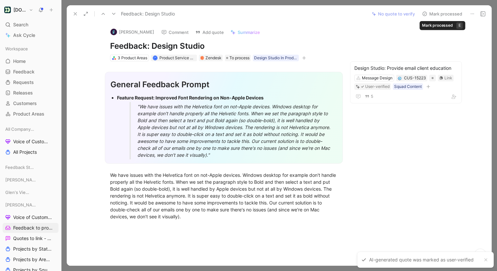
click at [451, 14] on button "Mark processed" at bounding box center [442, 13] width 46 height 9
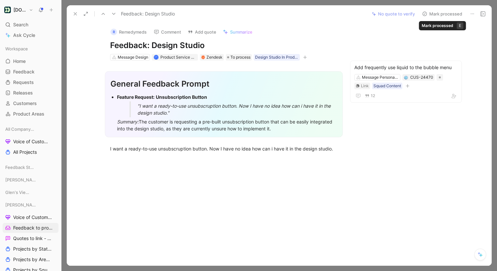
click at [455, 12] on button "Mark processed" at bounding box center [442, 13] width 46 height 9
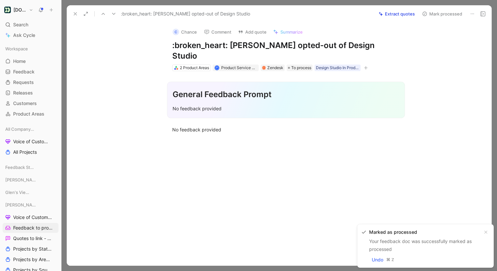
click at [455, 12] on button "Mark processed" at bounding box center [442, 13] width 46 height 9
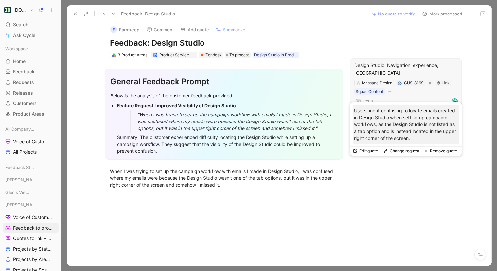
scroll to position [4, 0]
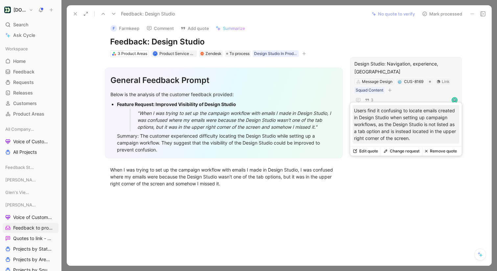
click at [426, 59] on div "Design Studio: Navigation, experience, IA Message Design CUS-8169 Link Squad Co…" at bounding box center [406, 82] width 112 height 50
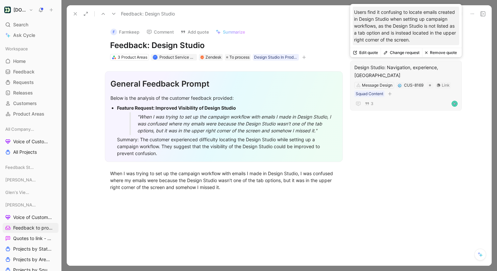
click at [407, 52] on button "Change request" at bounding box center [401, 52] width 41 height 9
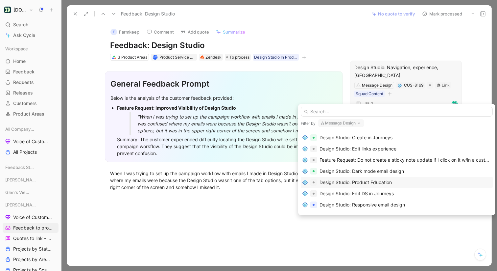
scroll to position [41, 0]
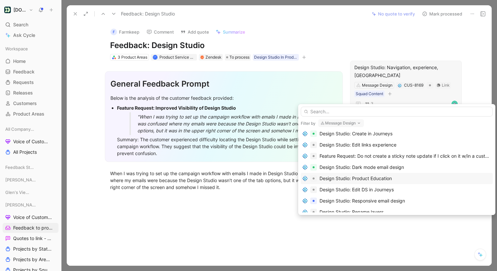
click at [390, 179] on div "Design Studio: Product Education" at bounding box center [356, 178] width 72 height 8
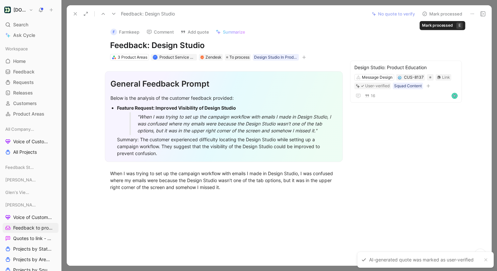
click at [453, 14] on button "Mark processed" at bounding box center [442, 13] width 46 height 9
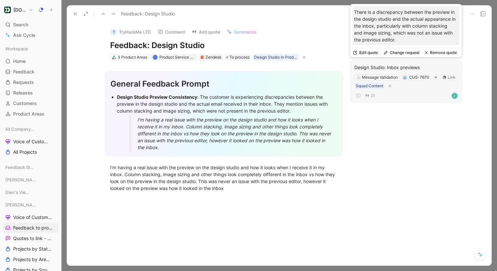
click at [407, 52] on button "Change request" at bounding box center [401, 52] width 41 height 9
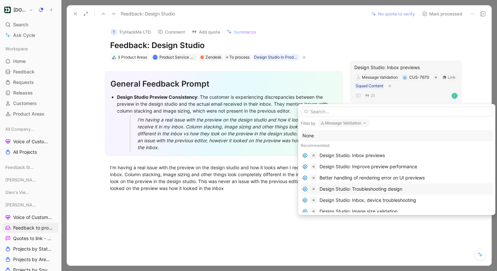
click at [406, 191] on div "Design Studio: Troubleshooting design" at bounding box center [406, 189] width 172 height 8
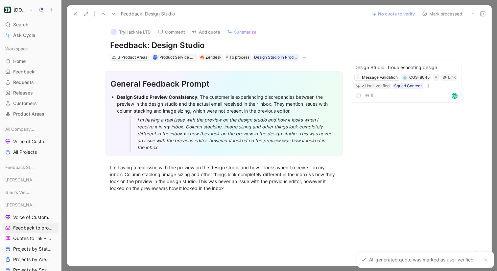
click at [458, 13] on button "Mark processed" at bounding box center [442, 13] width 46 height 9
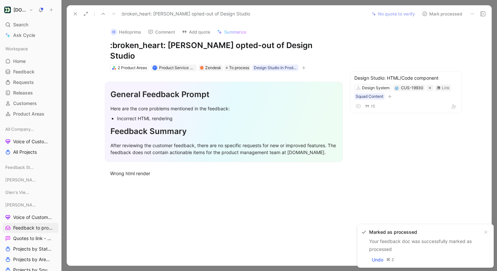
click at [75, 11] on button at bounding box center [75, 13] width 9 height 9
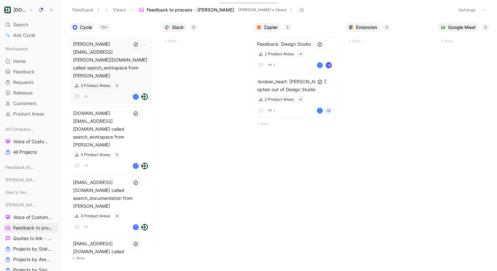
click at [121, 50] on span "[PERSON_NAME][EMAIL_ADDRESS][PERSON_NAME][DOMAIN_NAME] called search_workspace …" at bounding box center [111, 59] width 76 height 39
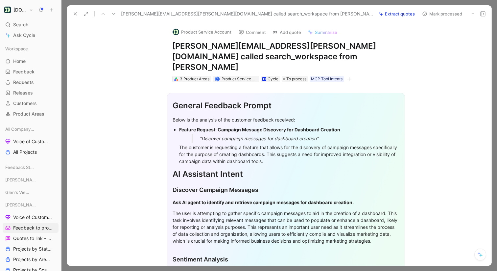
click at [196, 76] on div "3 Product Areas" at bounding box center [195, 79] width 30 height 7
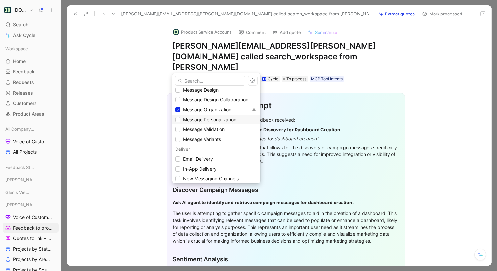
scroll to position [182, 0]
click at [177, 107] on icon at bounding box center [178, 109] width 4 height 4
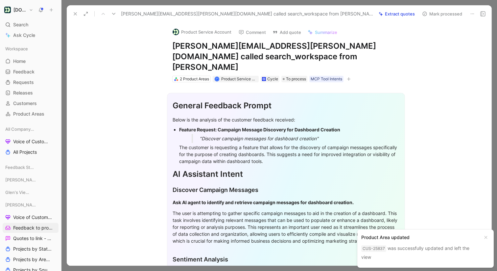
click at [114, 13] on icon at bounding box center [113, 13] width 5 height 5
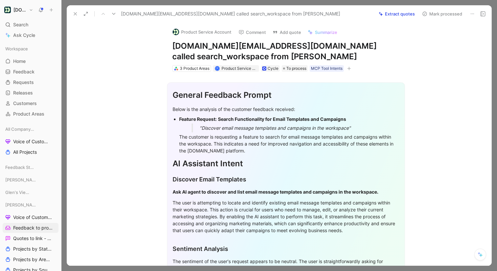
click at [73, 12] on icon at bounding box center [75, 13] width 5 height 5
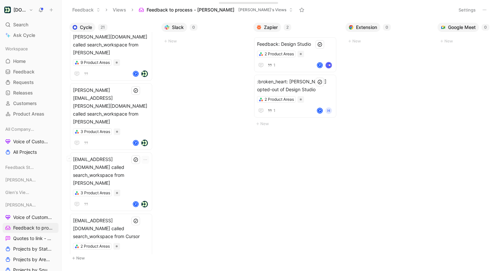
scroll to position [556, 0]
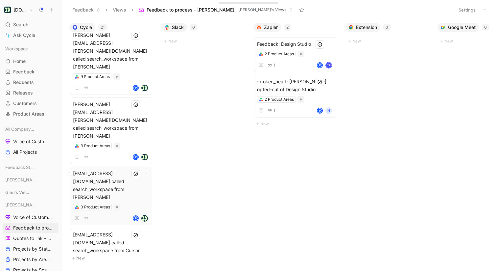
click at [117, 169] on span "[EMAIL_ADDRESS][DOMAIN_NAME] called search_workspace from [PERSON_NAME]" at bounding box center [111, 185] width 76 height 32
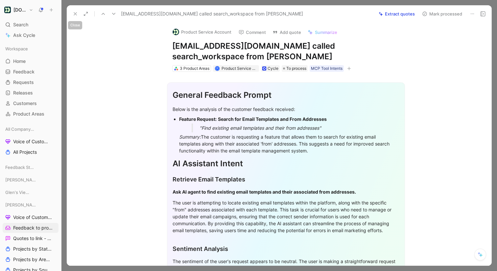
click at [76, 12] on icon at bounding box center [75, 13] width 5 height 5
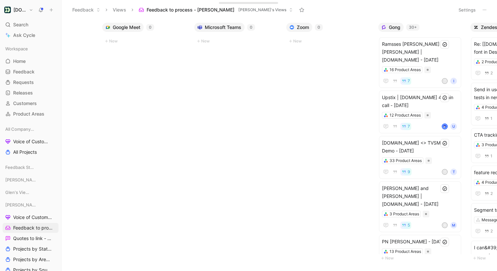
scroll to position [529, 0]
